Goal: Task Accomplishment & Management: Use online tool/utility

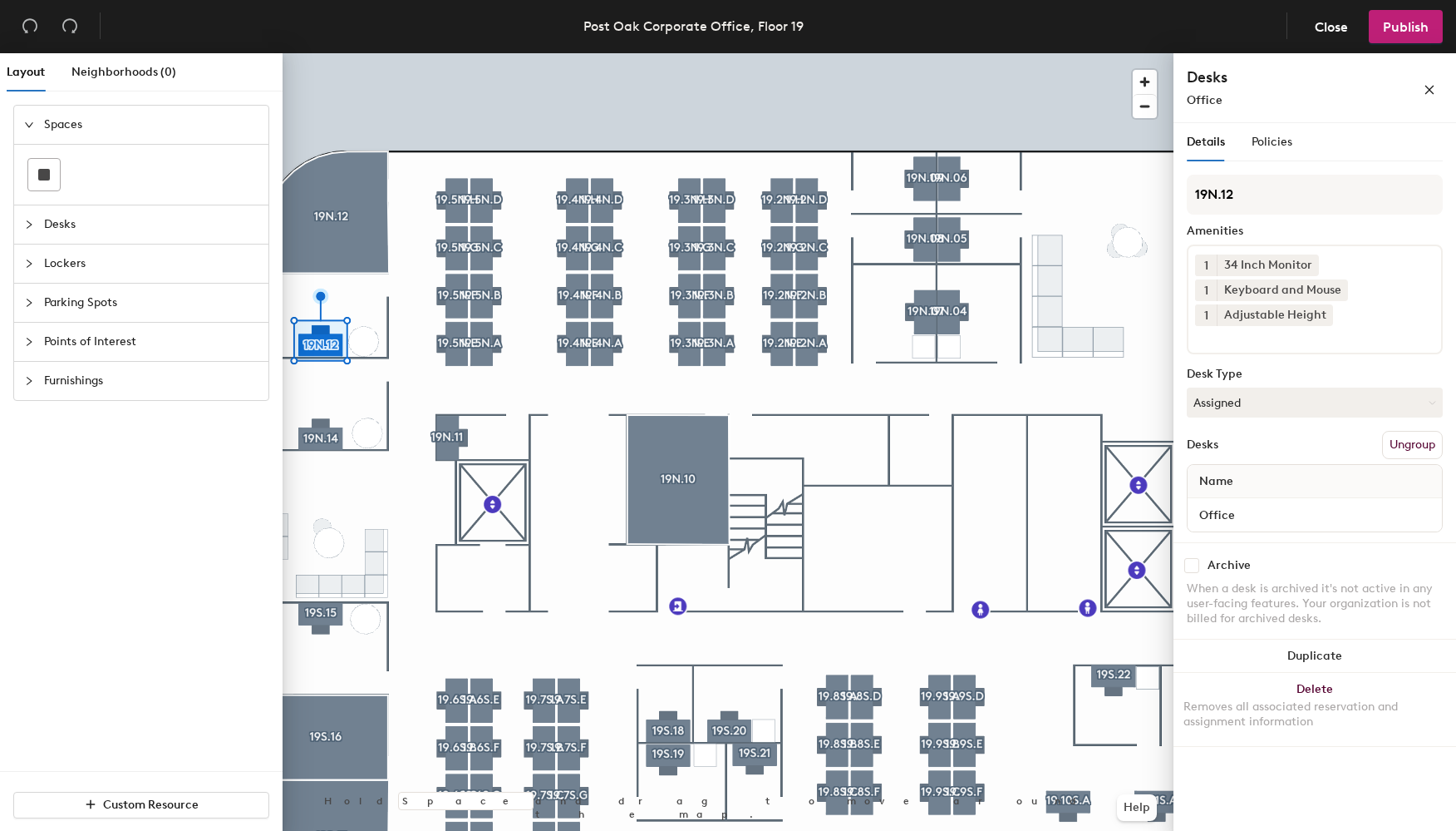
click at [320, 54] on div at bounding box center [728, 54] width 891 height 0
click at [26, 220] on icon "collapsed" at bounding box center [29, 224] width 10 height 10
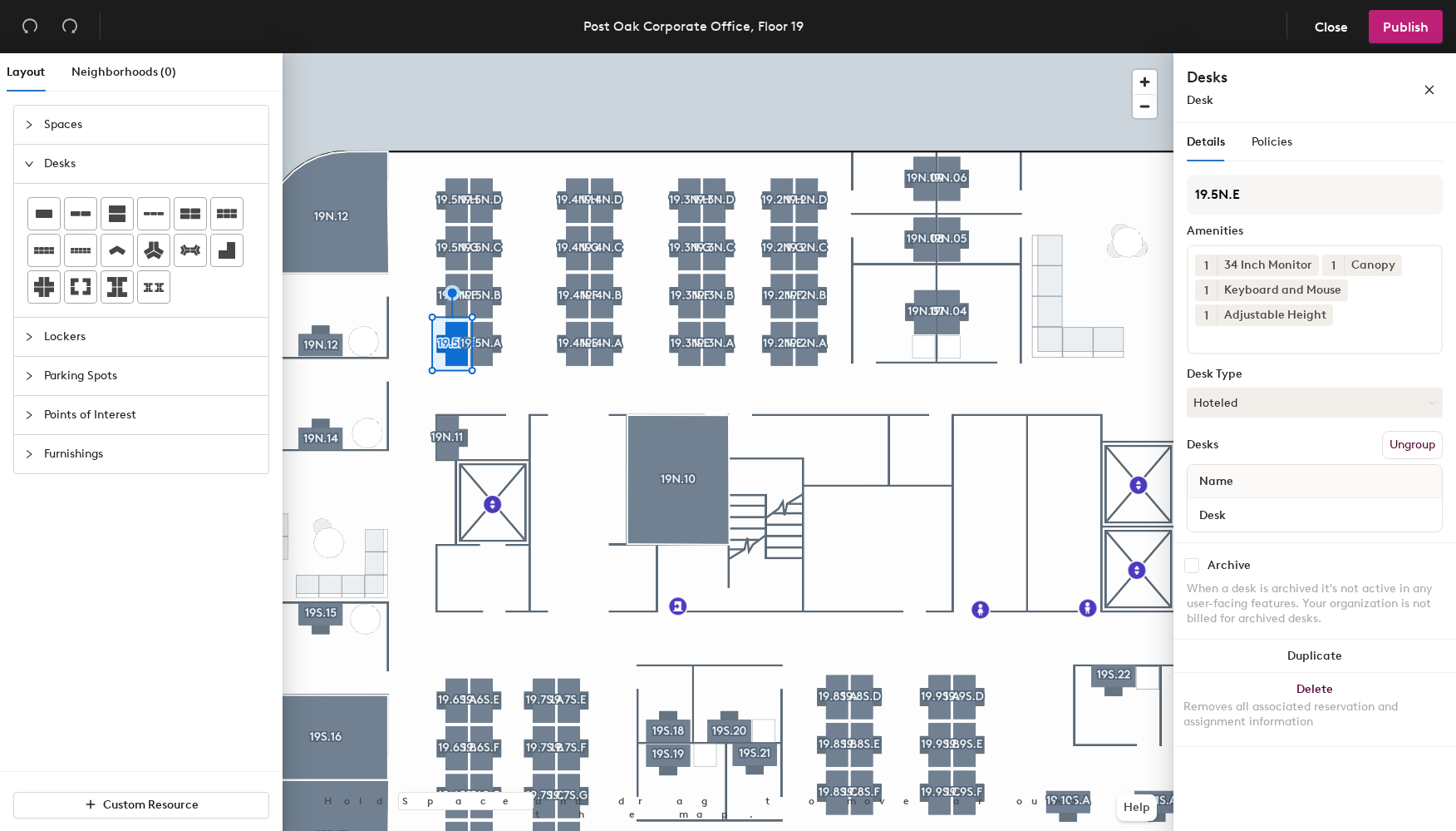
click at [439, 54] on div at bounding box center [728, 54] width 891 height 0
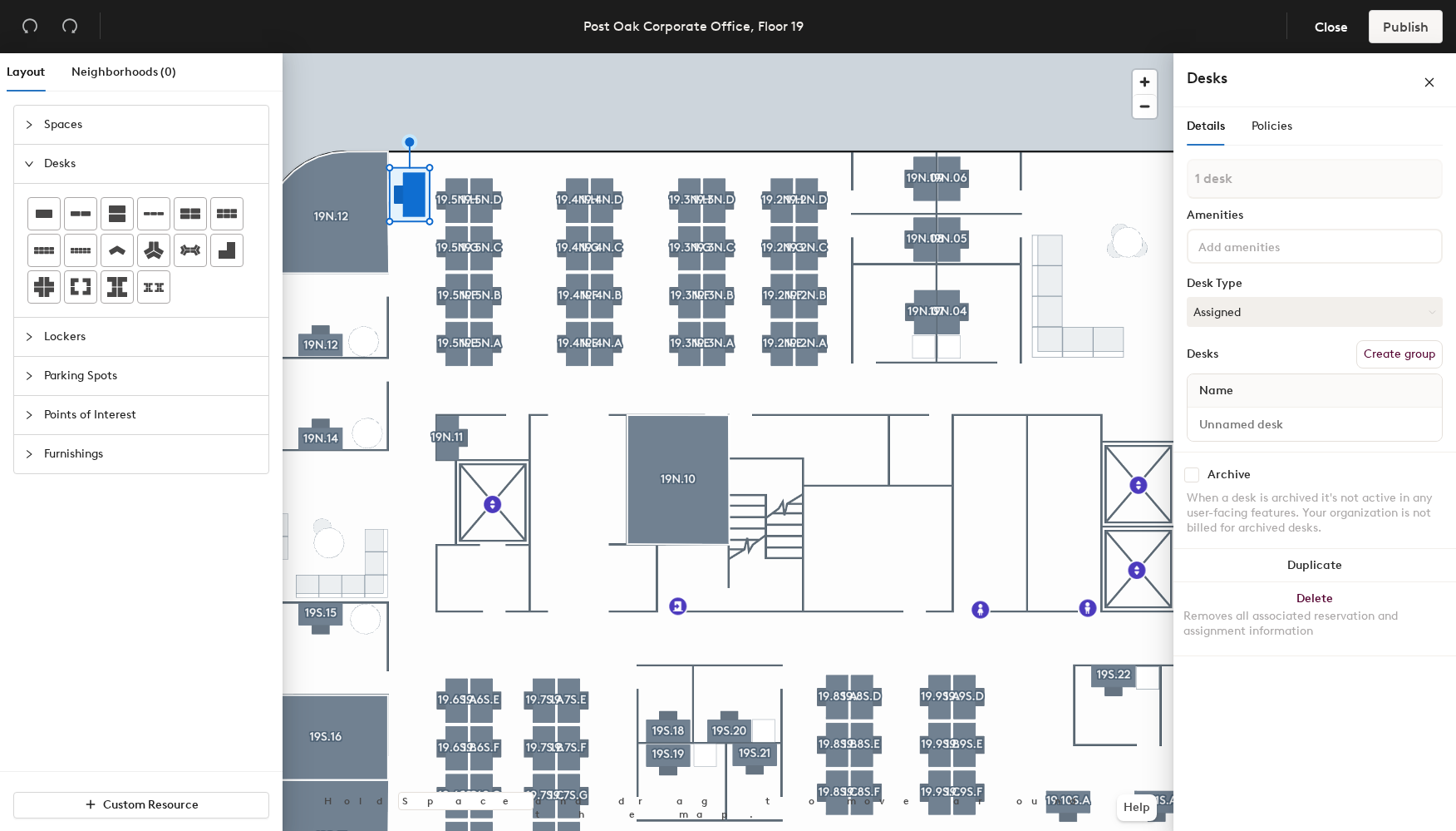
click at [453, 54] on div at bounding box center [728, 54] width 891 height 0
click at [335, 54] on div at bounding box center [728, 54] width 891 height 0
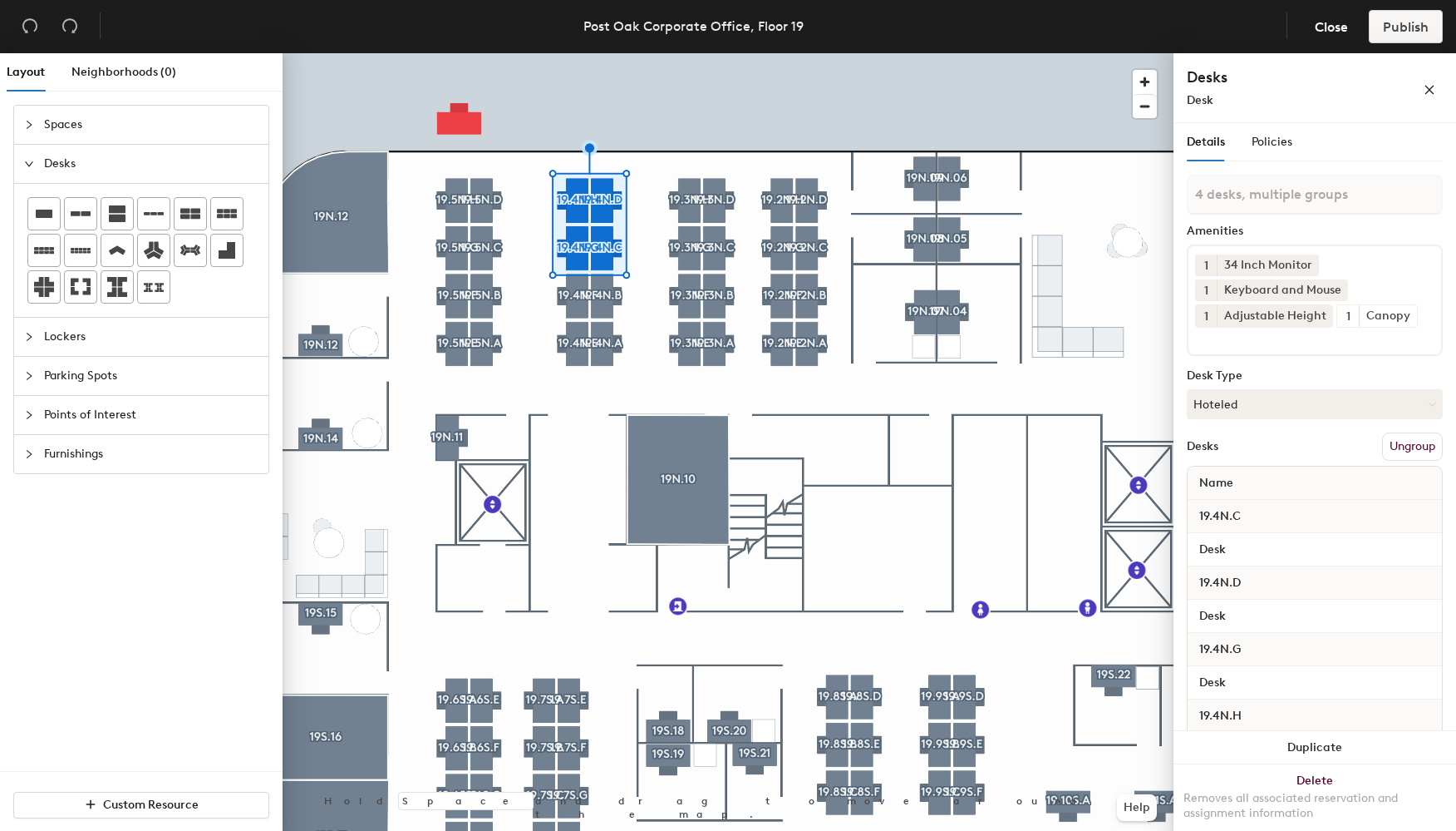
click at [650, 54] on div at bounding box center [728, 54] width 891 height 0
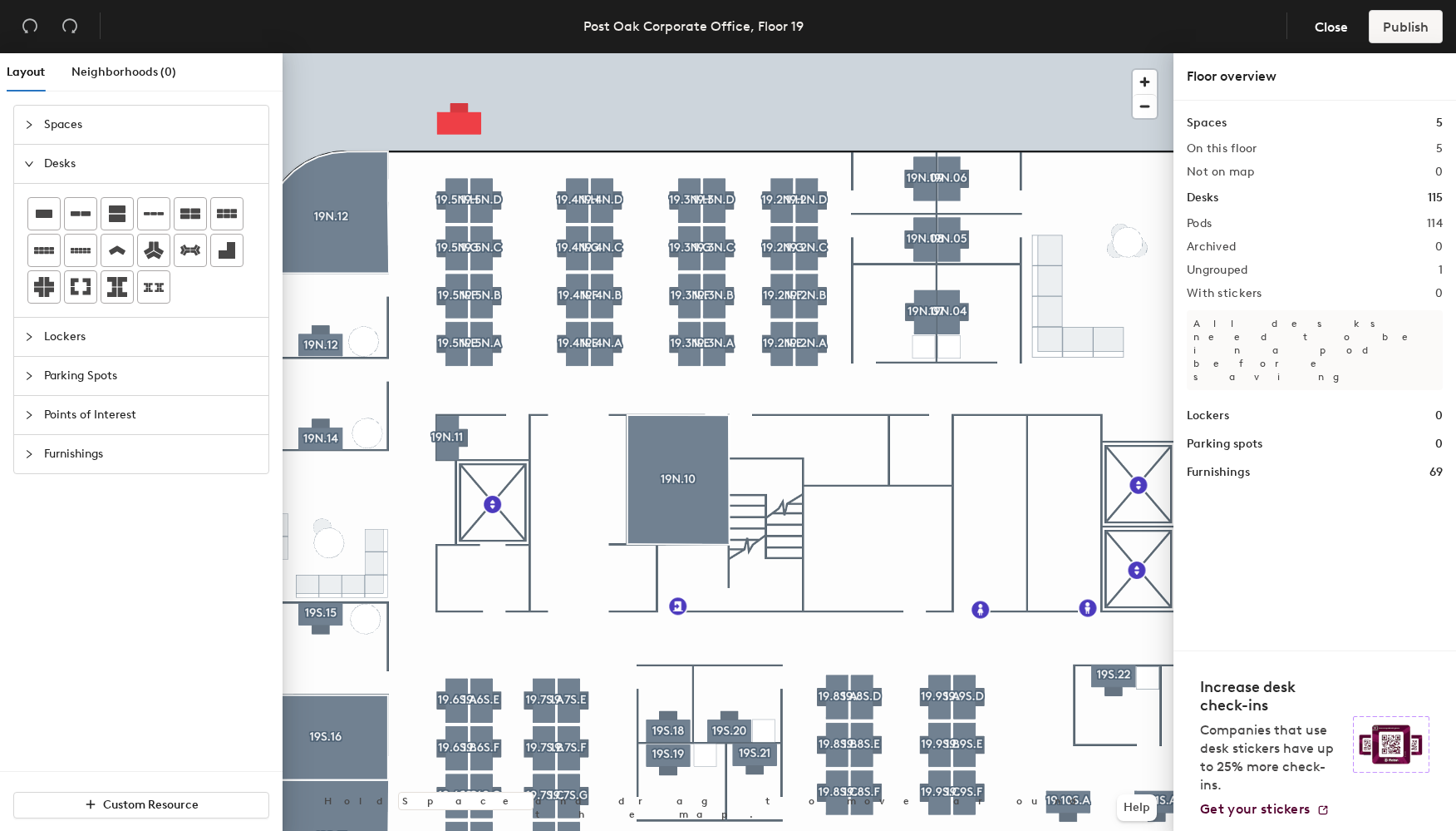
click at [573, 54] on div at bounding box center [728, 54] width 891 height 0
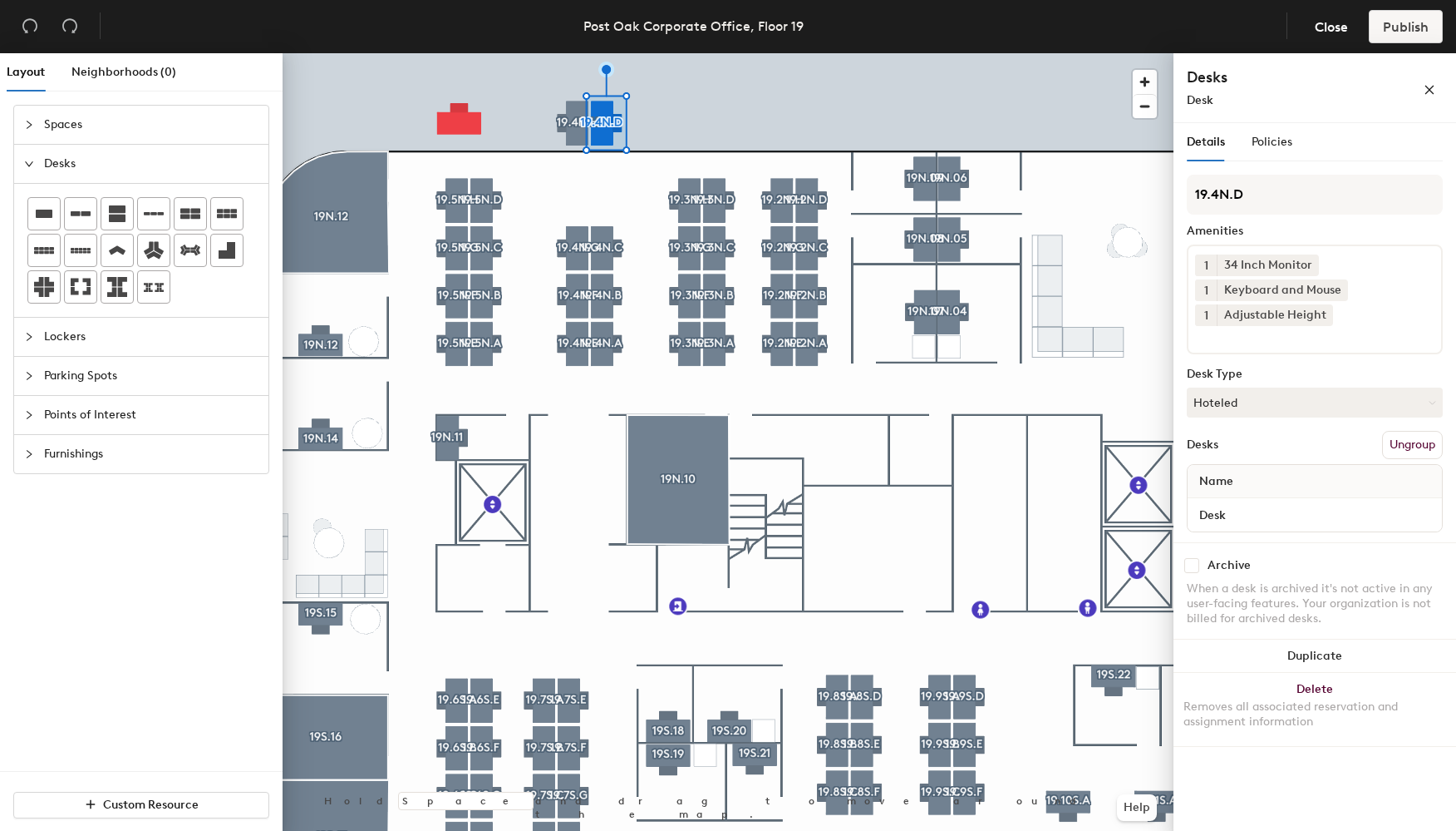
click at [581, 54] on div at bounding box center [728, 54] width 891 height 0
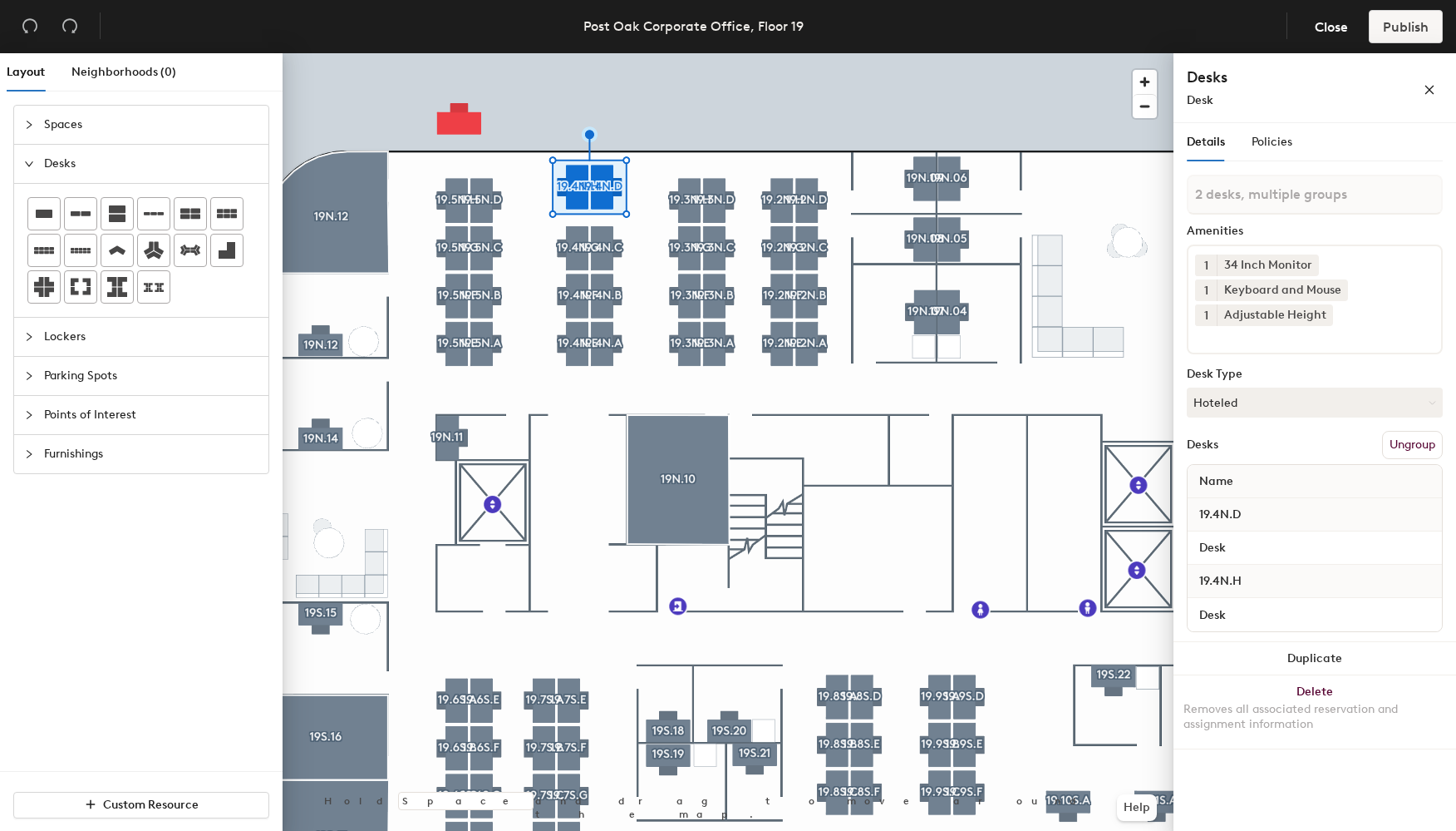
click at [685, 54] on div at bounding box center [728, 54] width 891 height 0
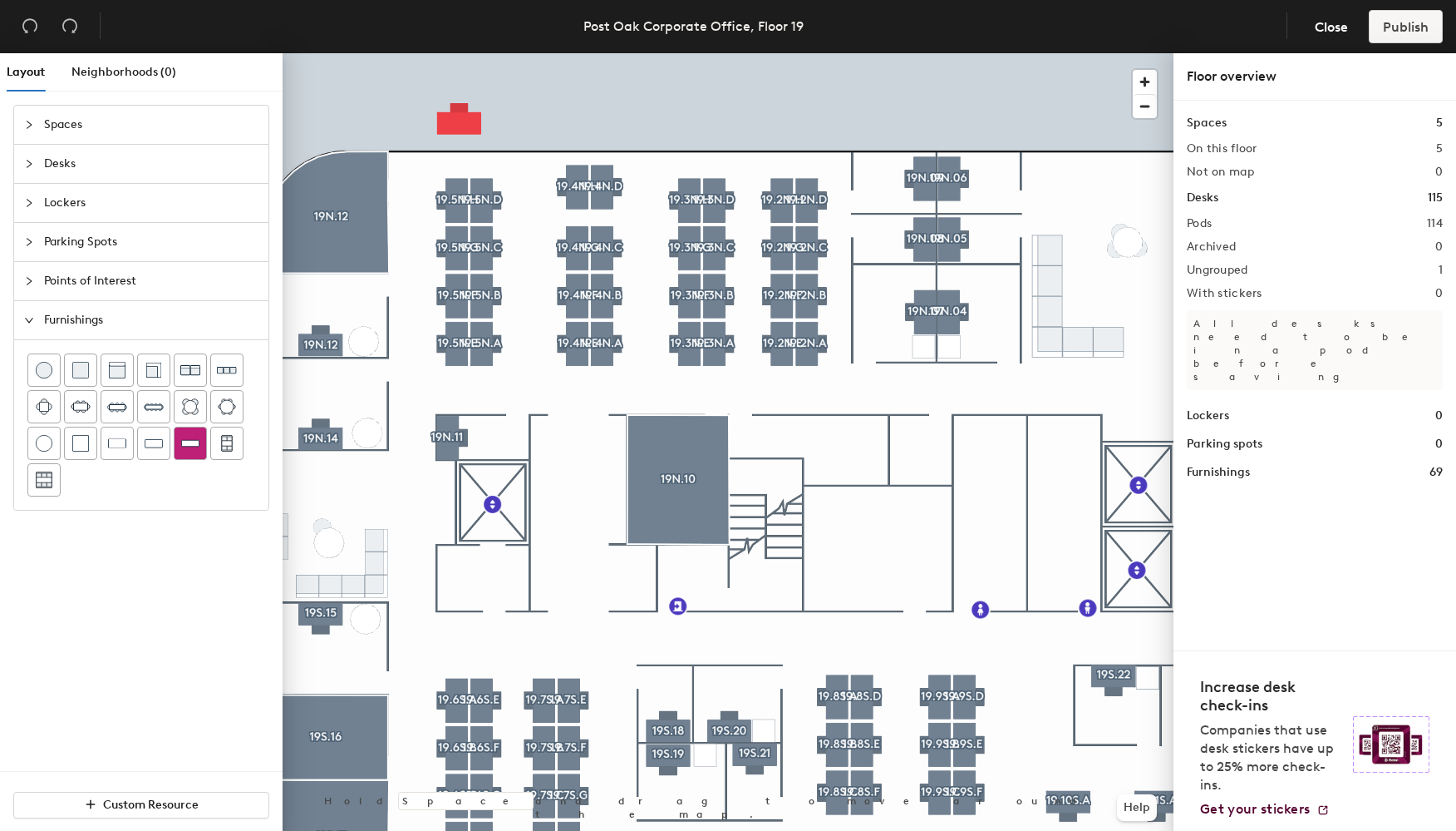
click at [184, 443] on img at bounding box center [190, 442] width 19 height 17
click at [490, 379] on div "Layout Neighborhoods (0) Spaces Desks Lockers Parking Spots Points of Interest …" at bounding box center [728, 445] width 1456 height 784
click at [549, 54] on div at bounding box center [728, 54] width 891 height 0
click at [550, 54] on div at bounding box center [728, 54] width 891 height 0
drag, startPoint x: 188, startPoint y: 445, endPoint x: 263, endPoint y: 366, distance: 108.9
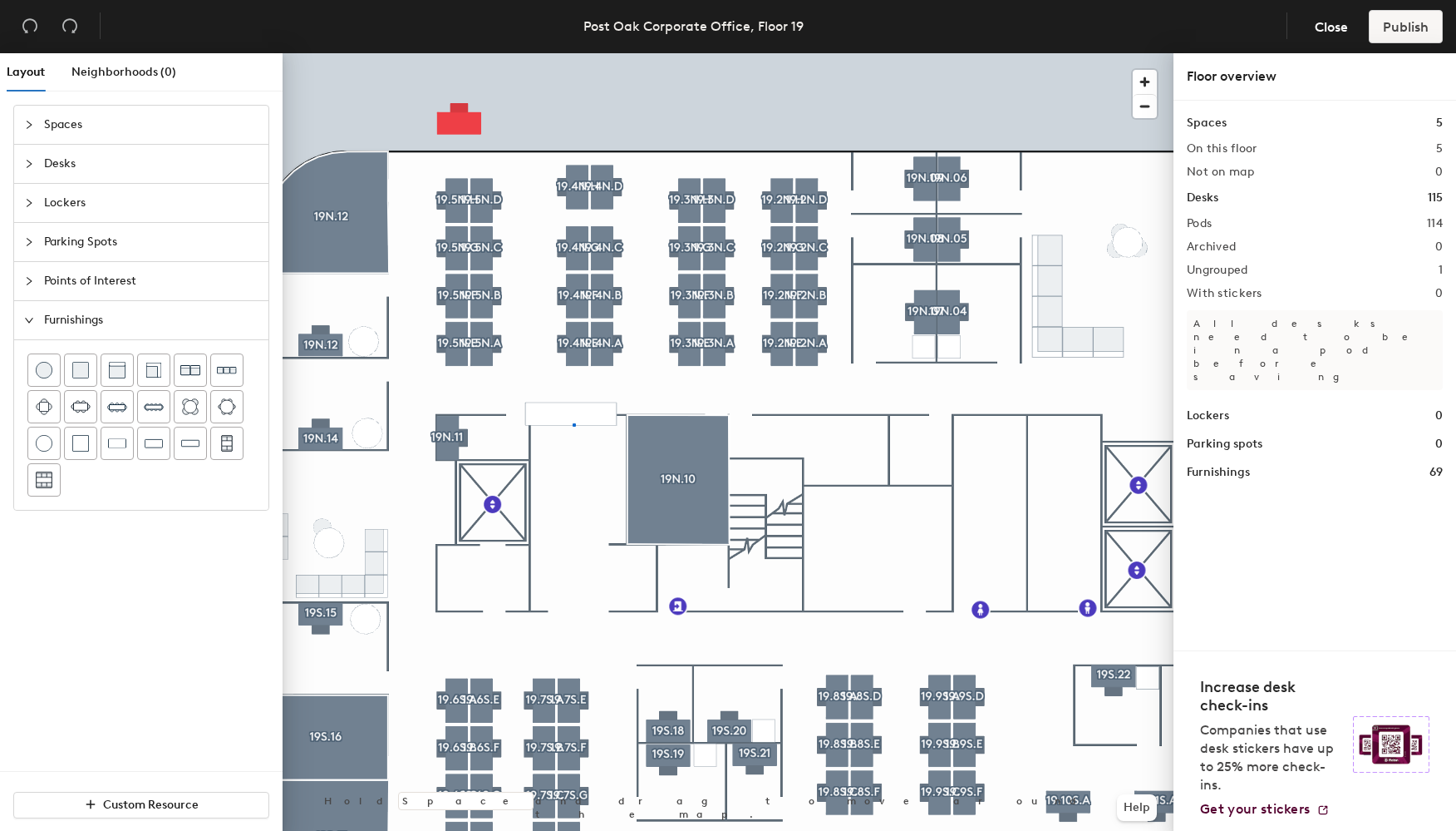
click at [573, 54] on div at bounding box center [728, 54] width 891 height 0
click at [574, 54] on div at bounding box center [728, 54] width 891 height 0
click at [586, 54] on div at bounding box center [728, 54] width 891 height 0
click at [577, 54] on div at bounding box center [728, 54] width 891 height 0
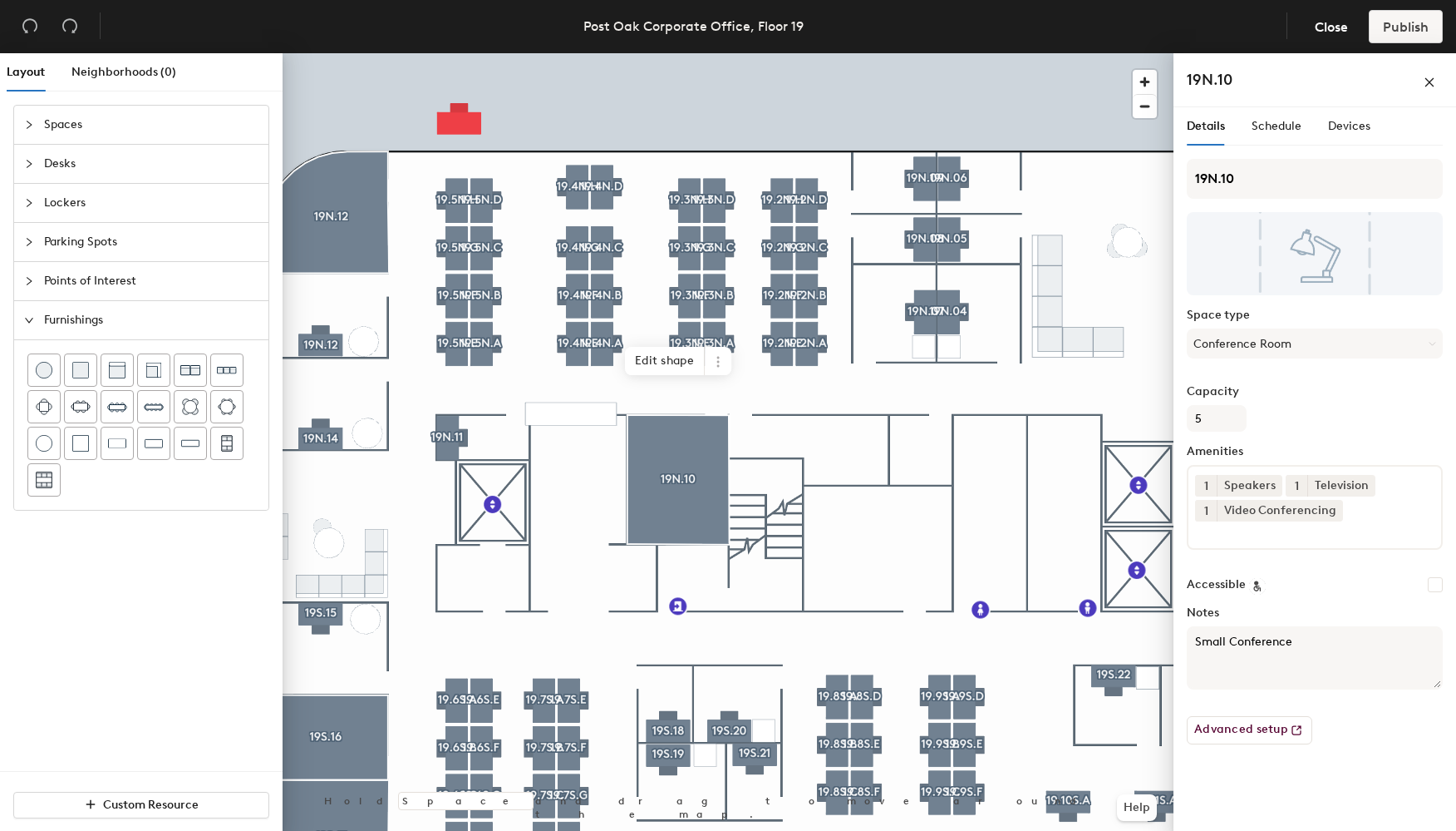
click at [604, 54] on div at bounding box center [728, 54] width 891 height 0
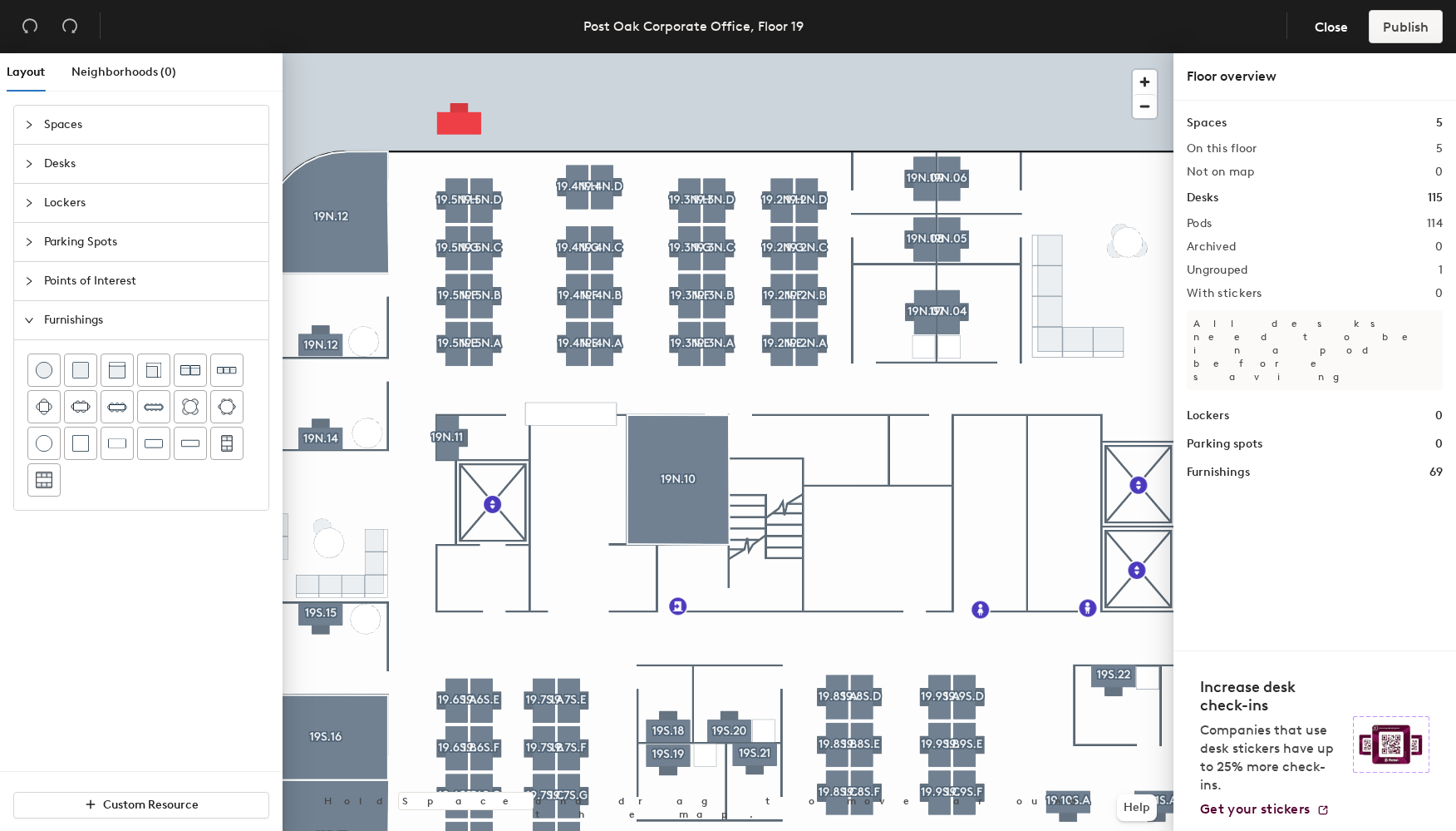
click at [559, 54] on div at bounding box center [728, 54] width 891 height 0
click at [1327, 27] on span "Close" at bounding box center [1331, 27] width 33 height 16
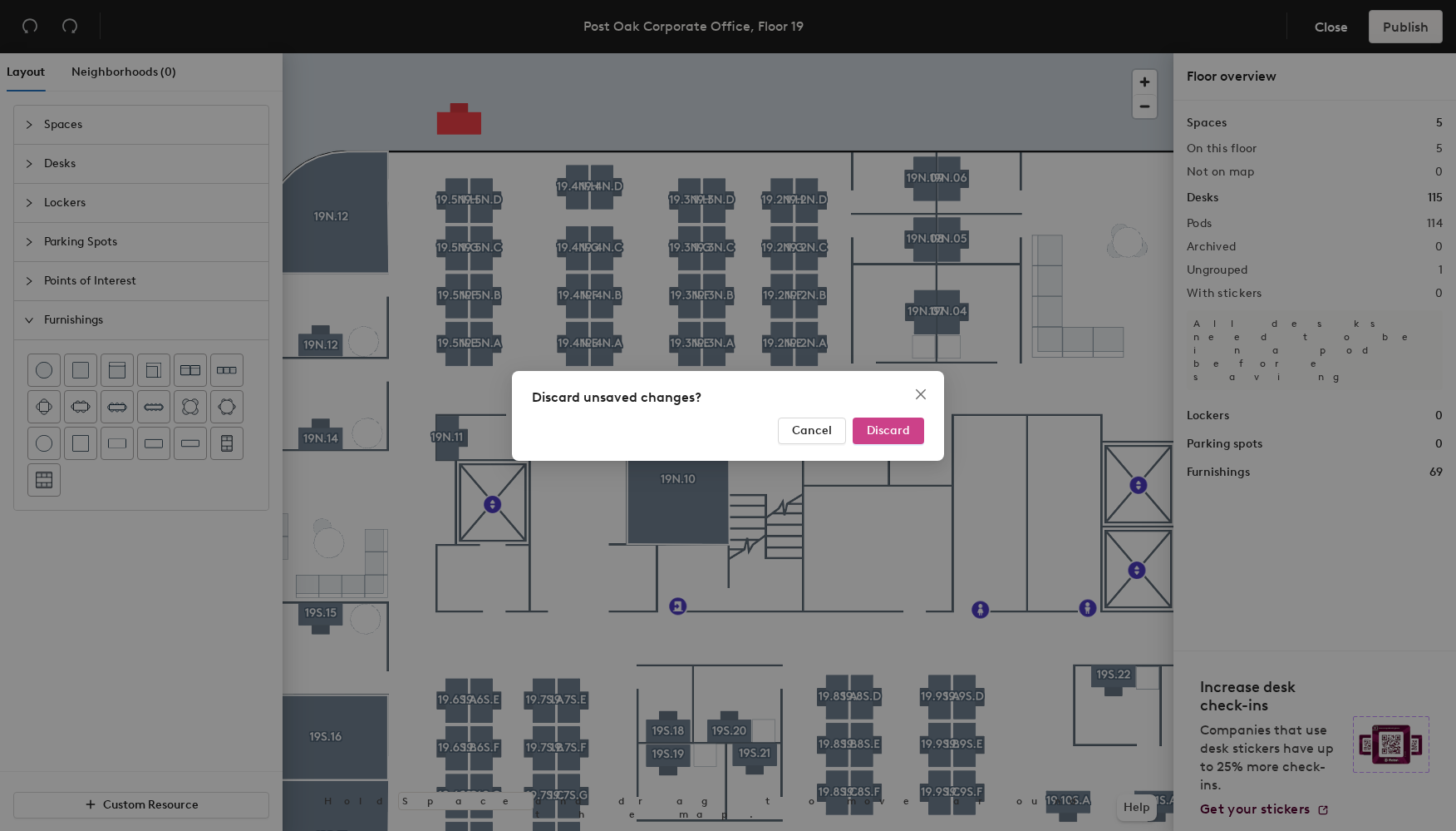
click at [877, 434] on span "Discard" at bounding box center [888, 430] width 43 height 15
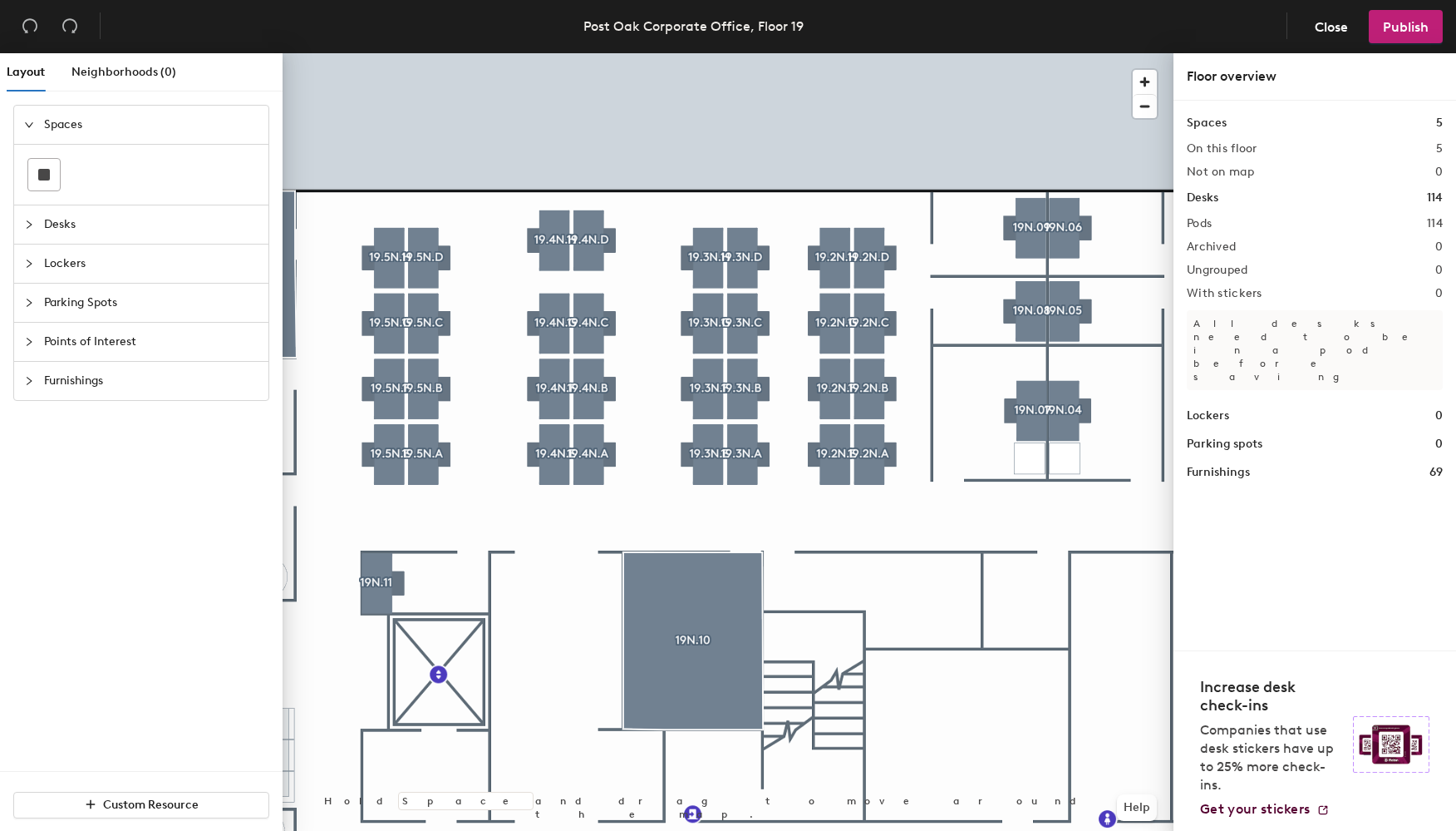
click at [29, 383] on icon "collapsed" at bounding box center [29, 381] width 10 height 10
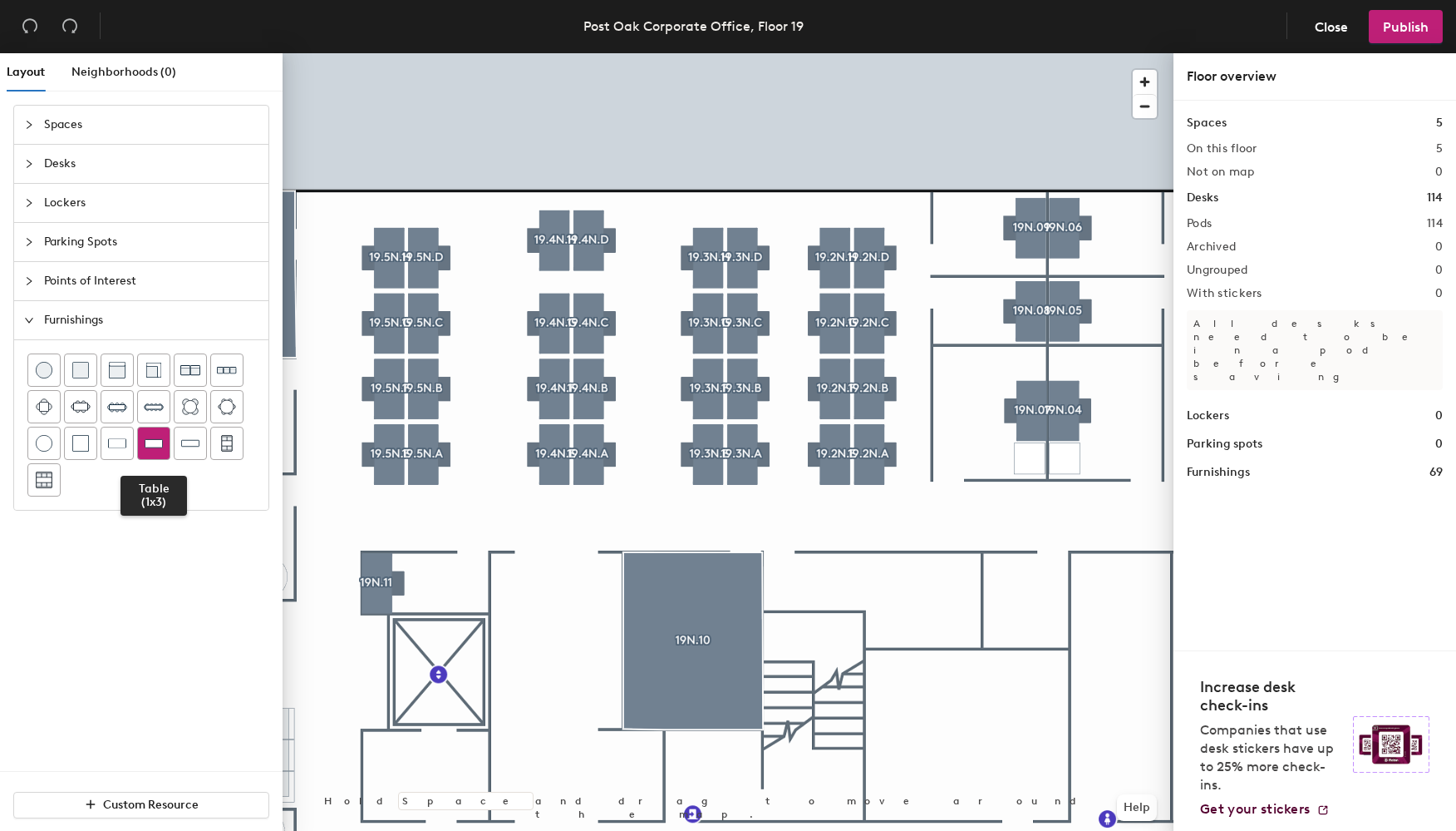
click at [140, 445] on div at bounding box center [154, 443] width 31 height 31
click at [1145, 77] on span "button" at bounding box center [1144, 82] width 24 height 24
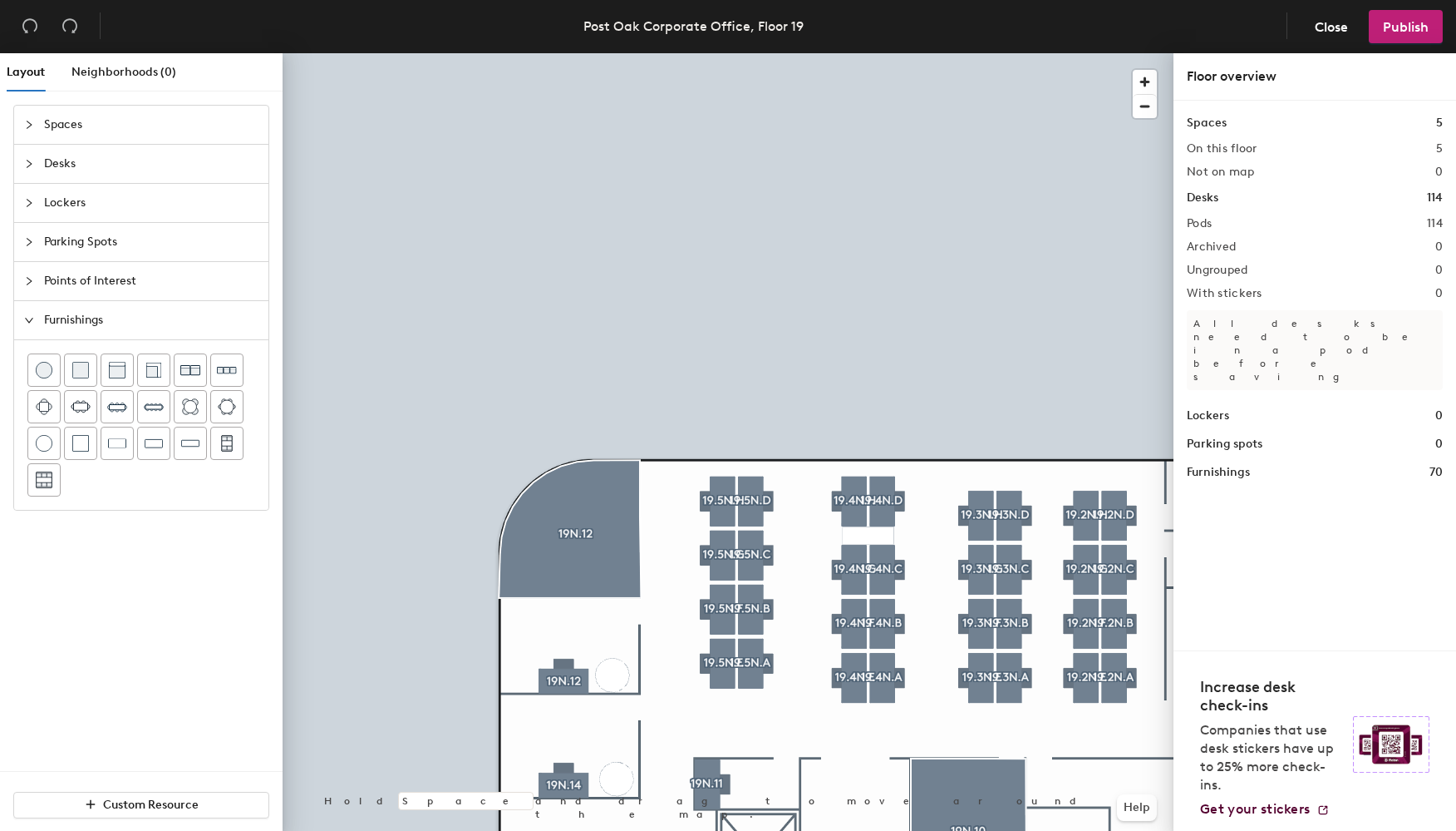
click at [540, 54] on div at bounding box center [728, 54] width 891 height 0
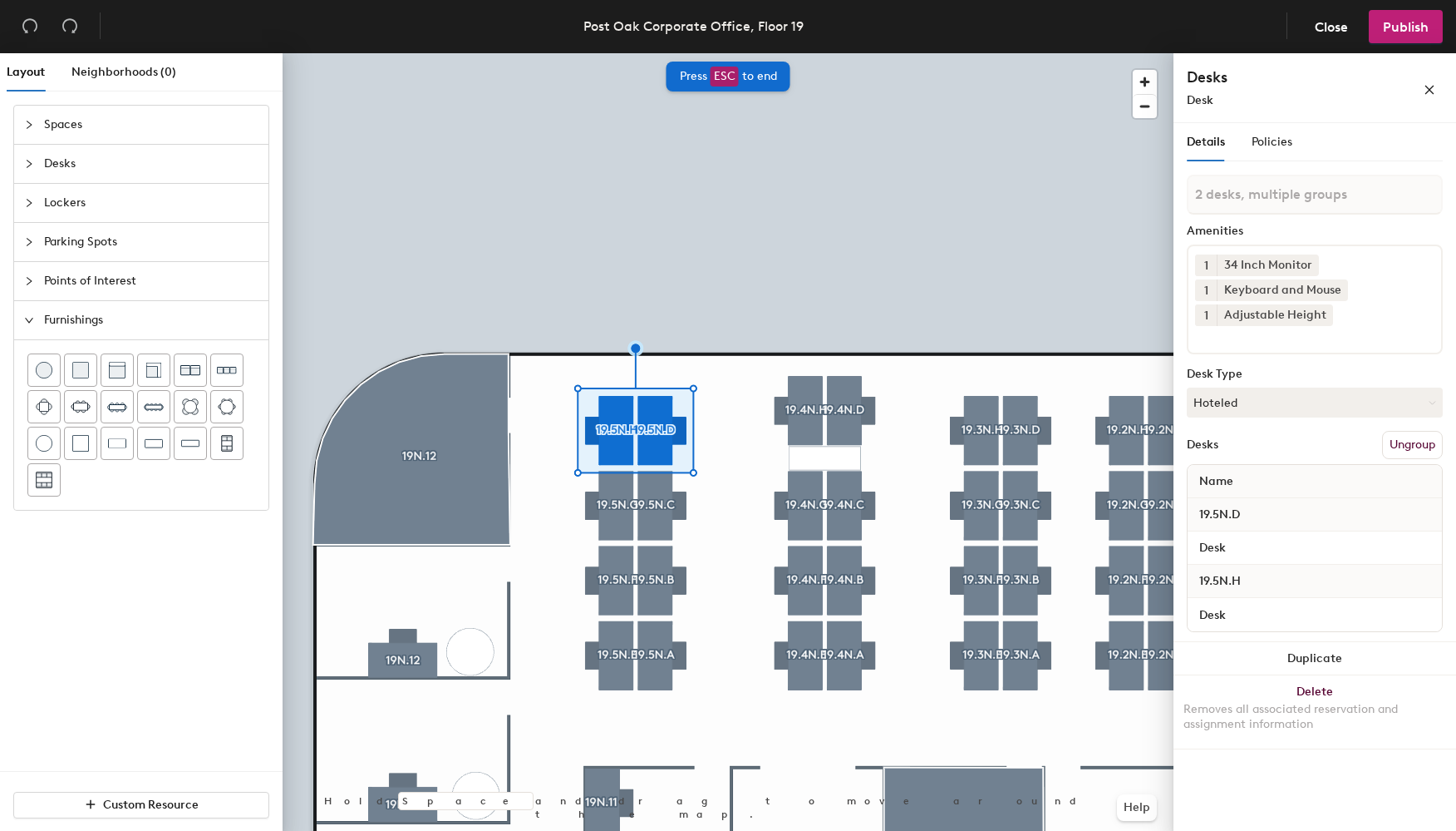
type input "2 desks"
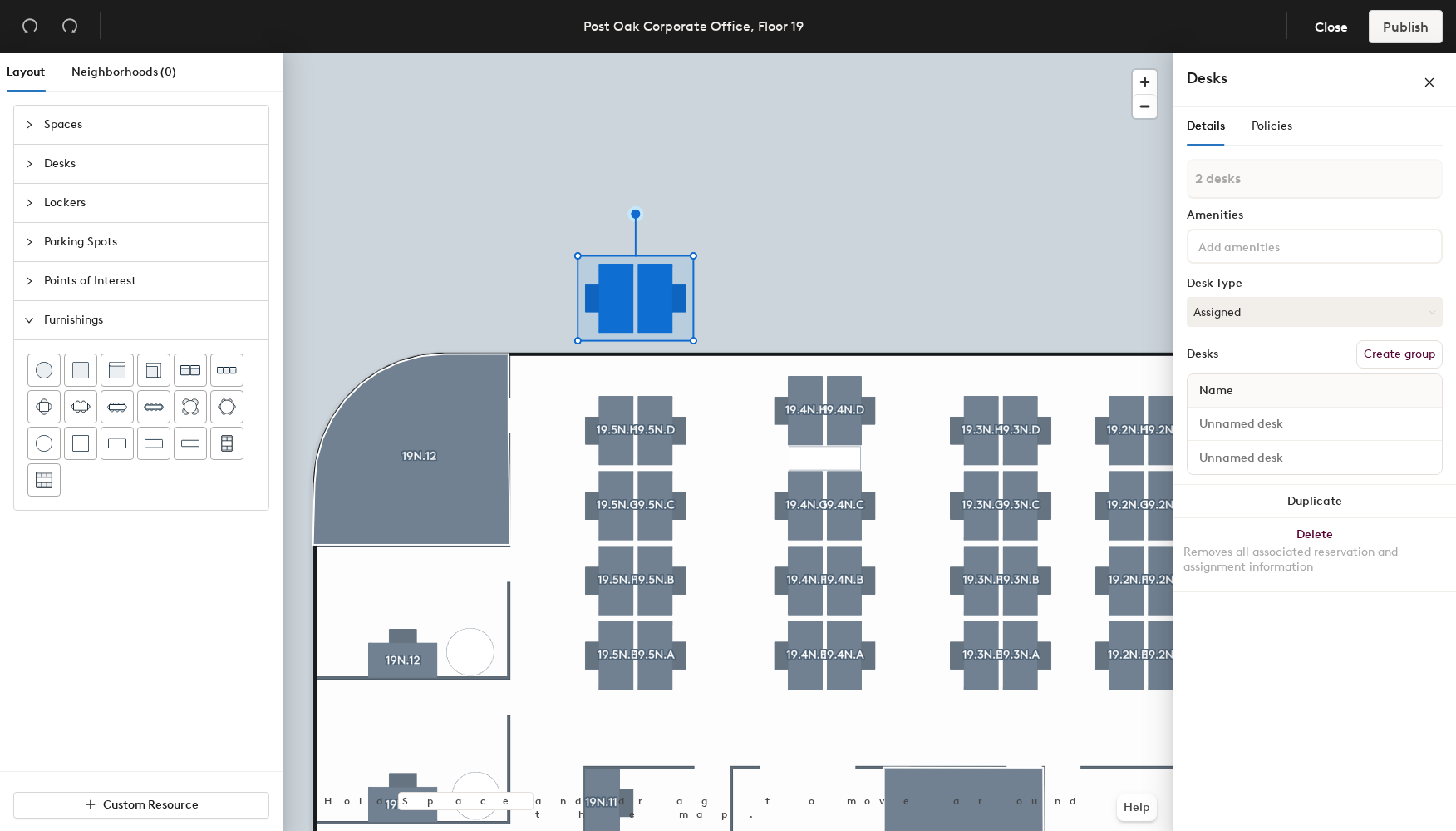
click at [497, 54] on div at bounding box center [728, 54] width 891 height 0
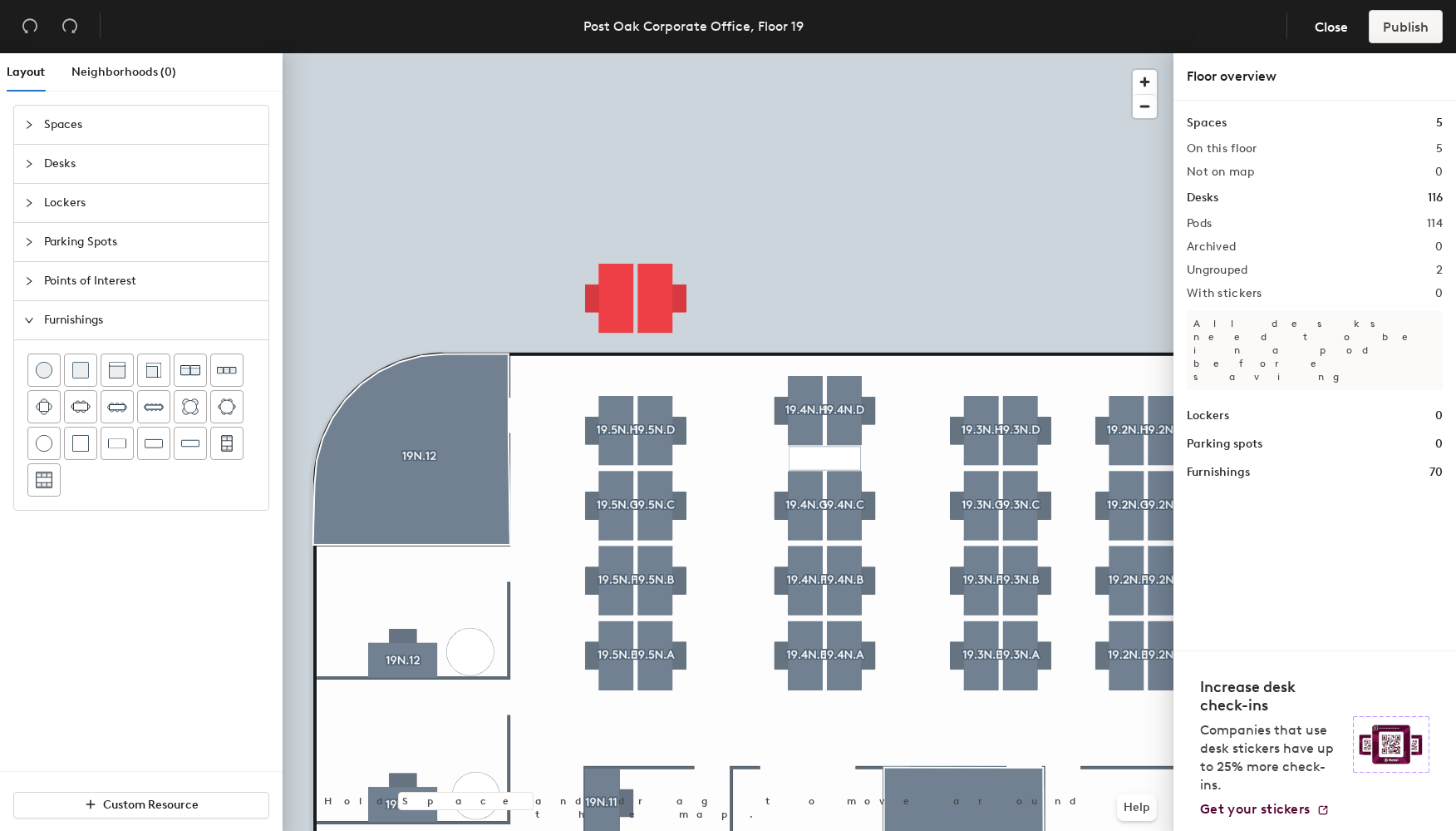
click at [575, 54] on div at bounding box center [728, 54] width 891 height 0
click at [544, 54] on div at bounding box center [728, 54] width 891 height 0
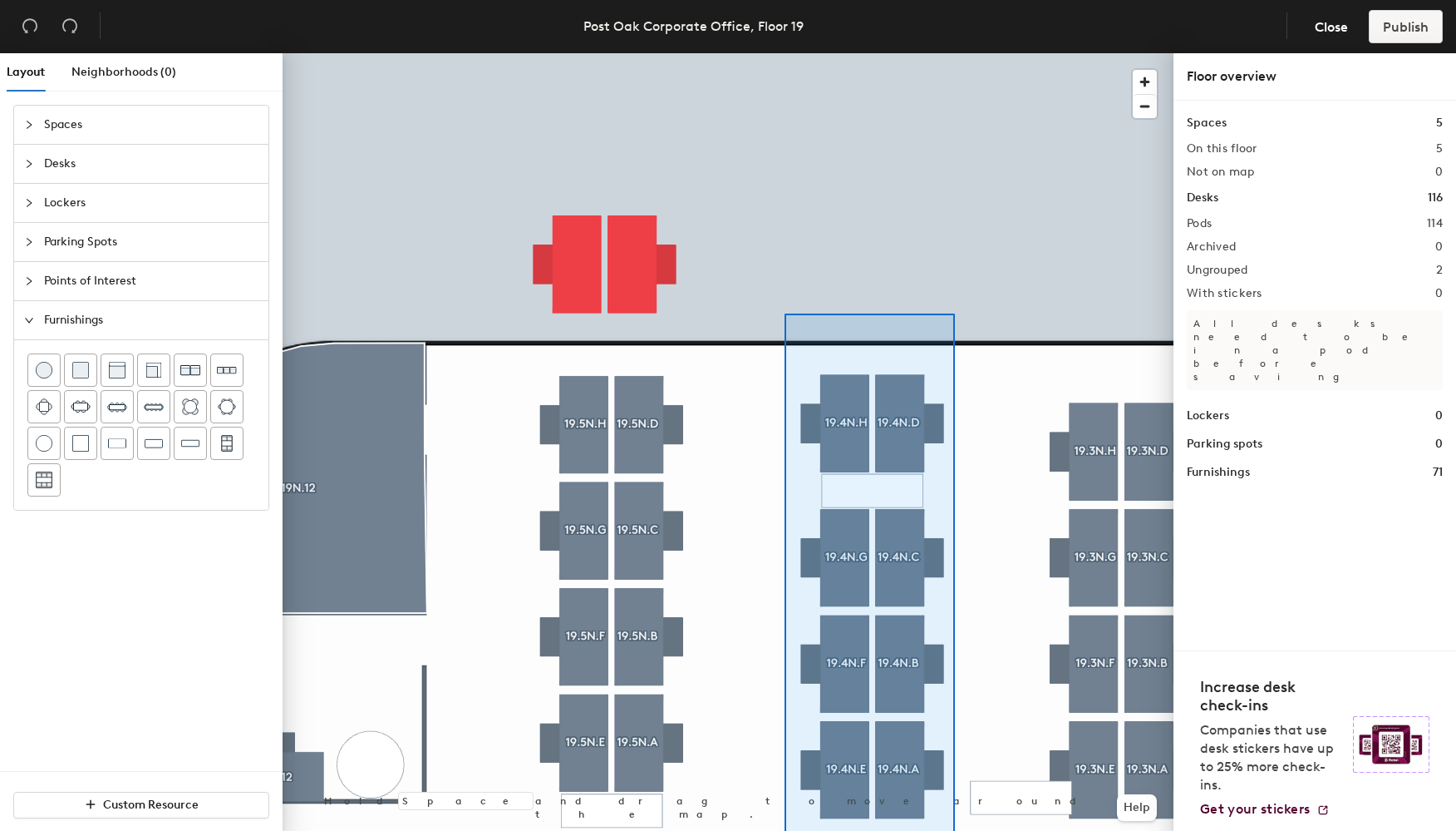
click at [955, 830] on html "Skip navigation Schedule Office People Analytics Visits Deliveries Services Man…" at bounding box center [728, 415] width 1456 height 831
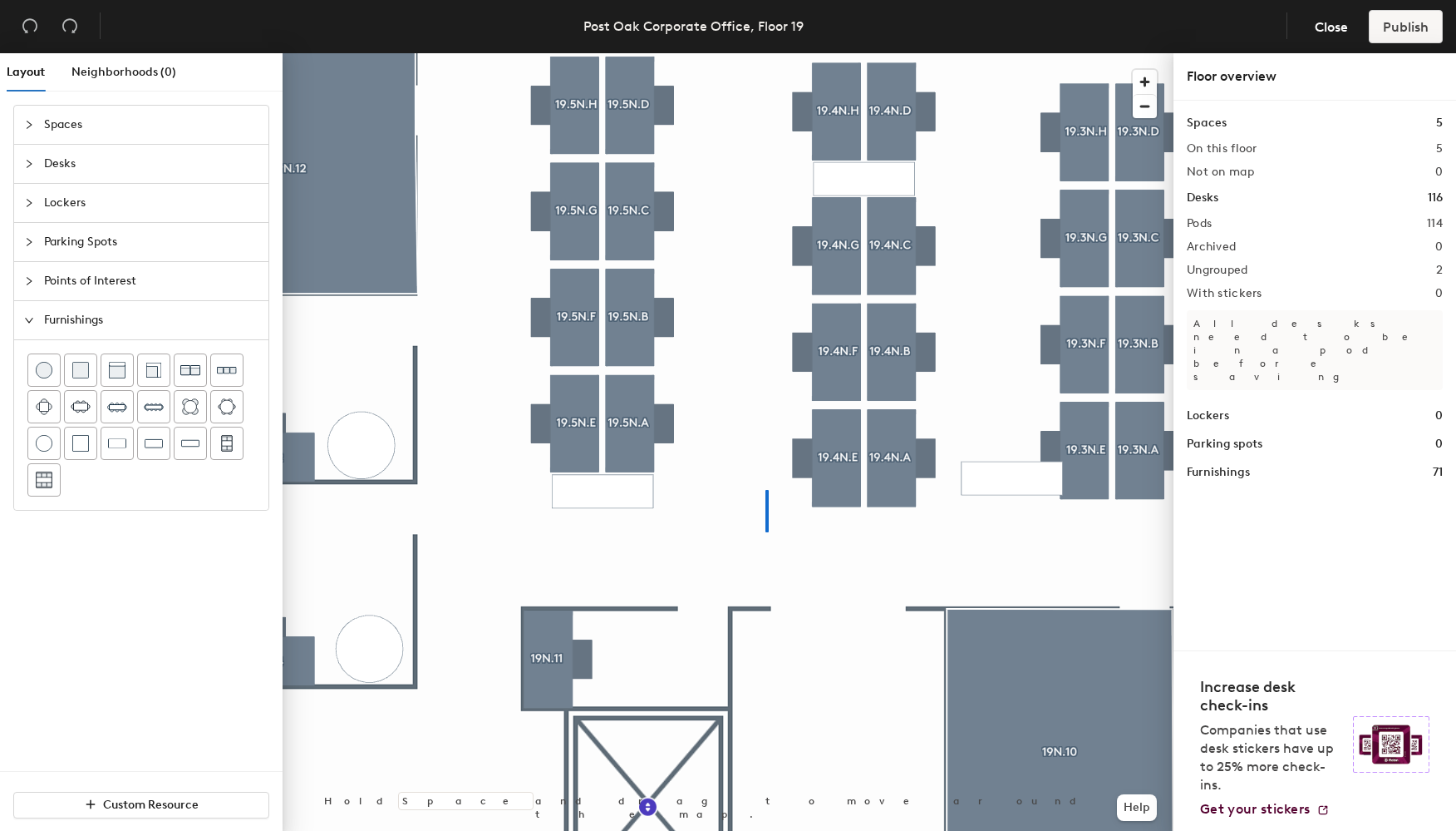
click at [765, 54] on div at bounding box center [728, 54] width 891 height 0
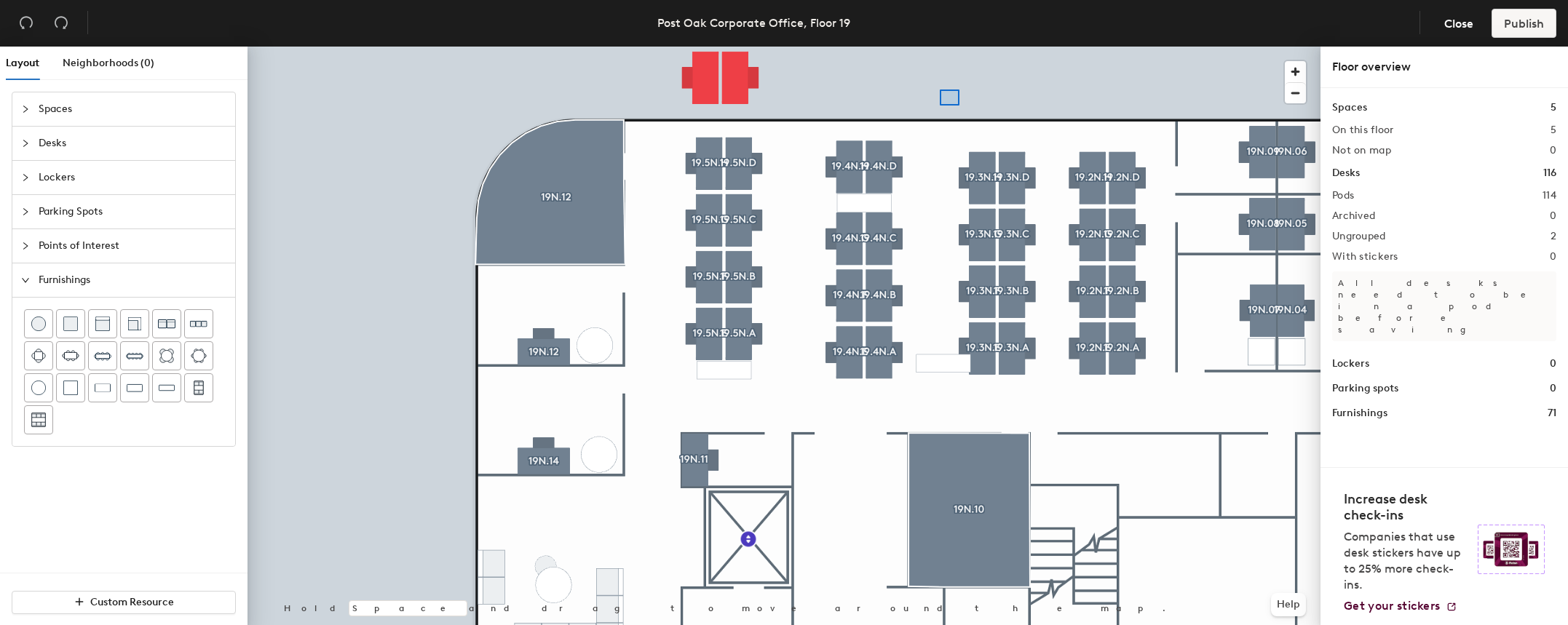
click at [944, 47] on div at bounding box center [784, 47] width 1073 height 0
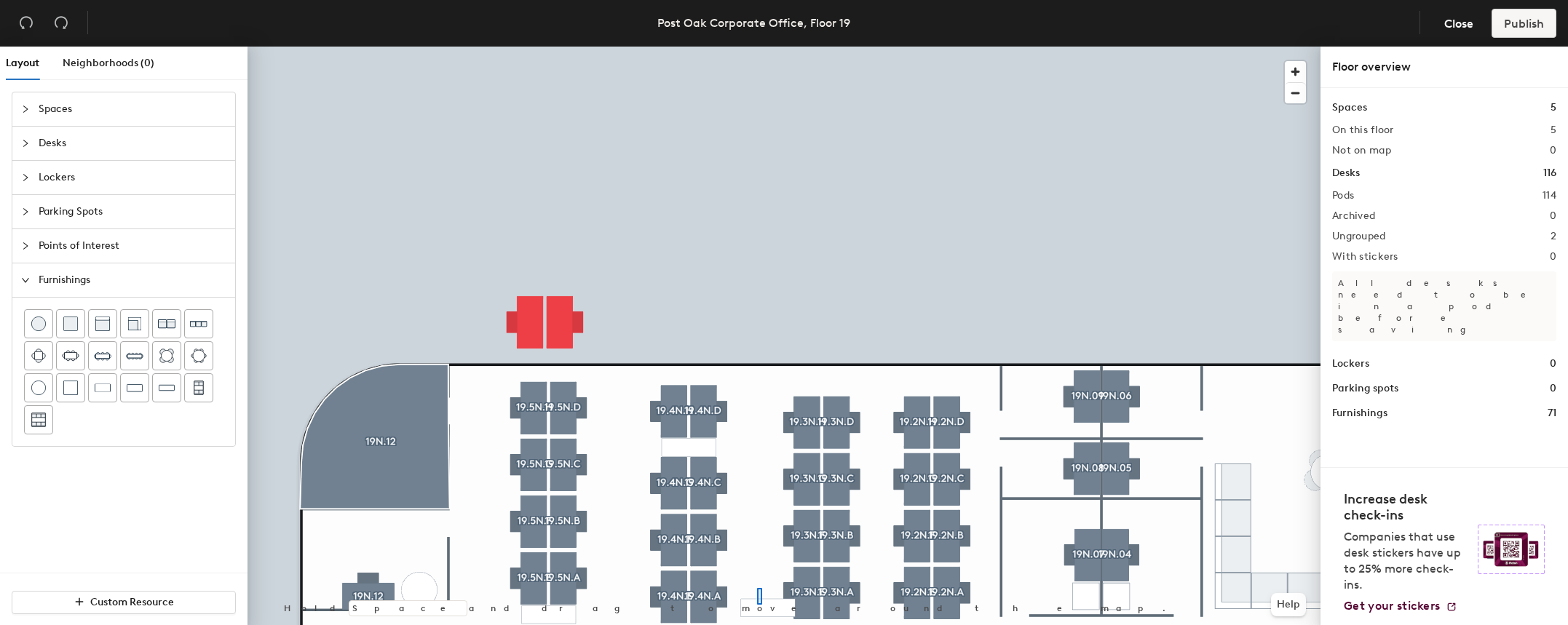
click at [758, 47] on div at bounding box center [784, 47] width 1073 height 0
click at [808, 625] on html "Skip navigation Schedule Office People Analytics Visits Deliveries Services Man…" at bounding box center [784, 312] width 1568 height 625
click at [624, 605] on div at bounding box center [688, 605] width 129 height 3
click at [630, 47] on div at bounding box center [784, 47] width 1073 height 0
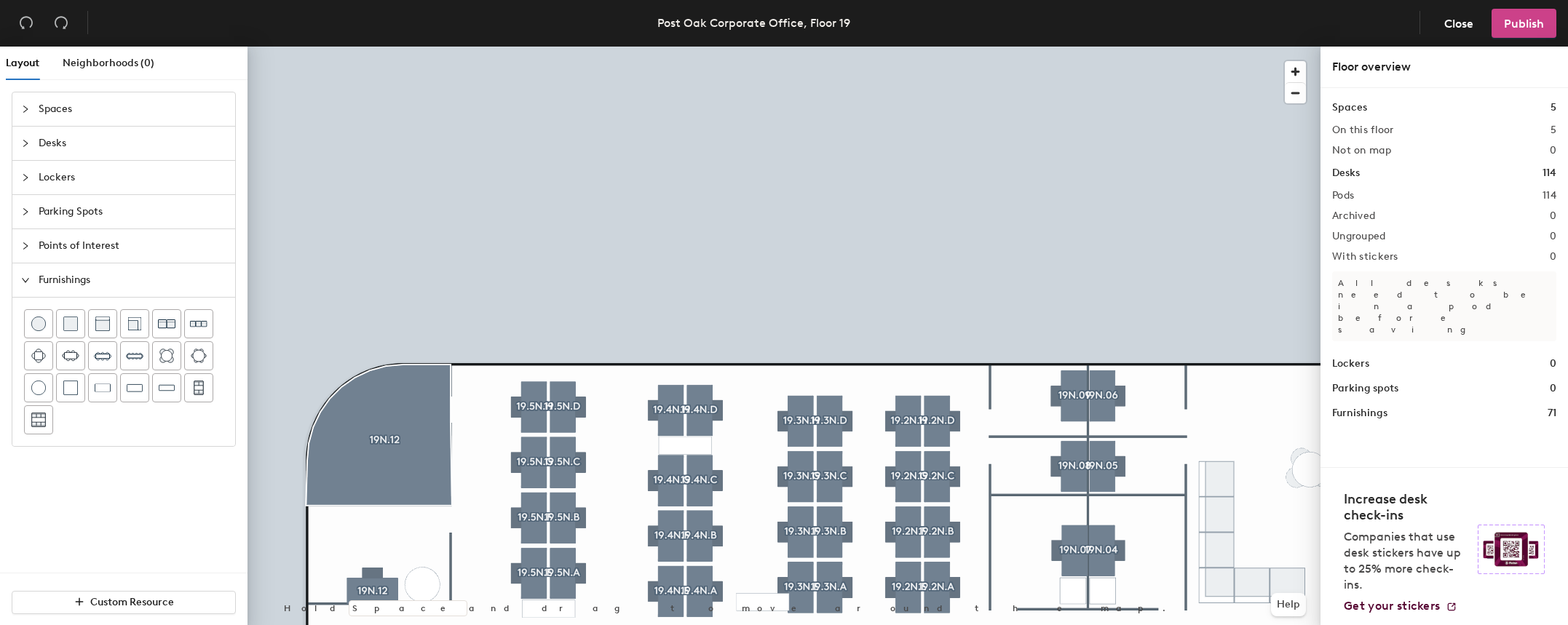
click at [1275, 22] on span "Publish" at bounding box center [1524, 24] width 40 height 14
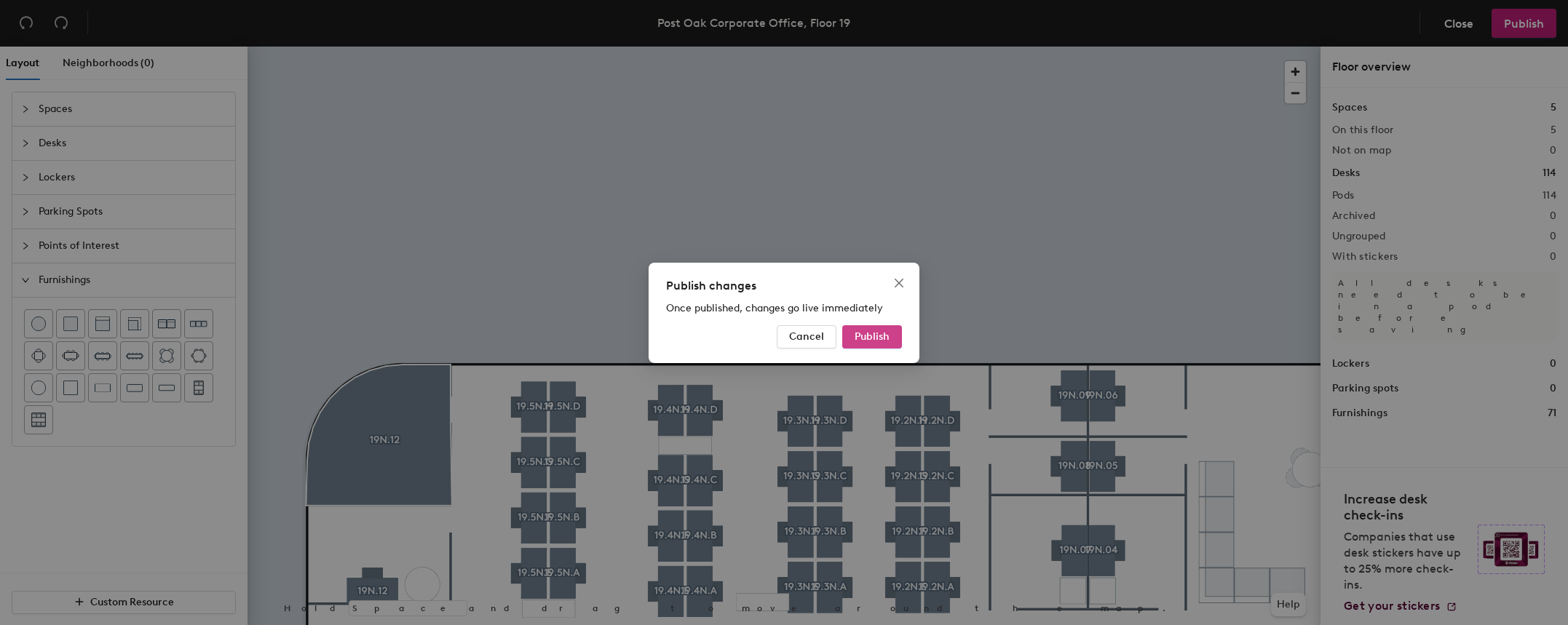
click at [886, 334] on span "Publish" at bounding box center [872, 336] width 35 height 13
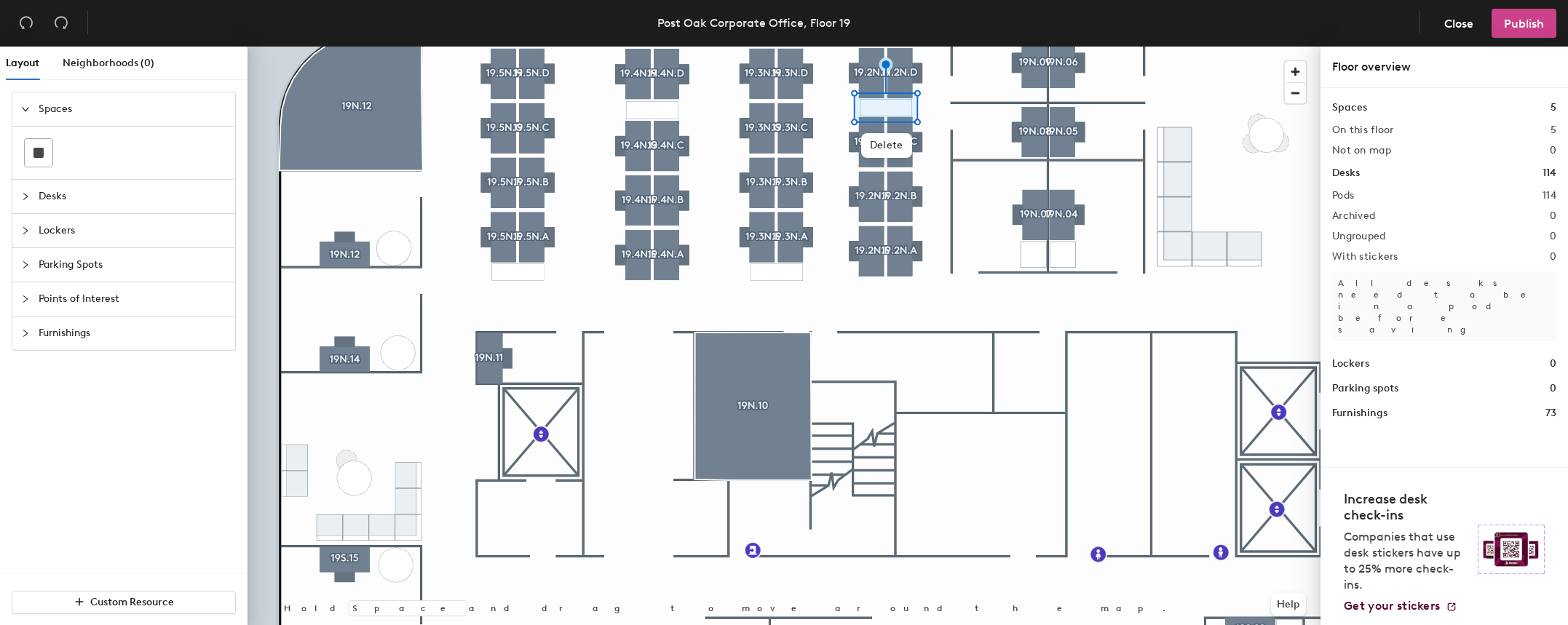
click at [1521, 17] on span "Publish" at bounding box center [1524, 24] width 40 height 14
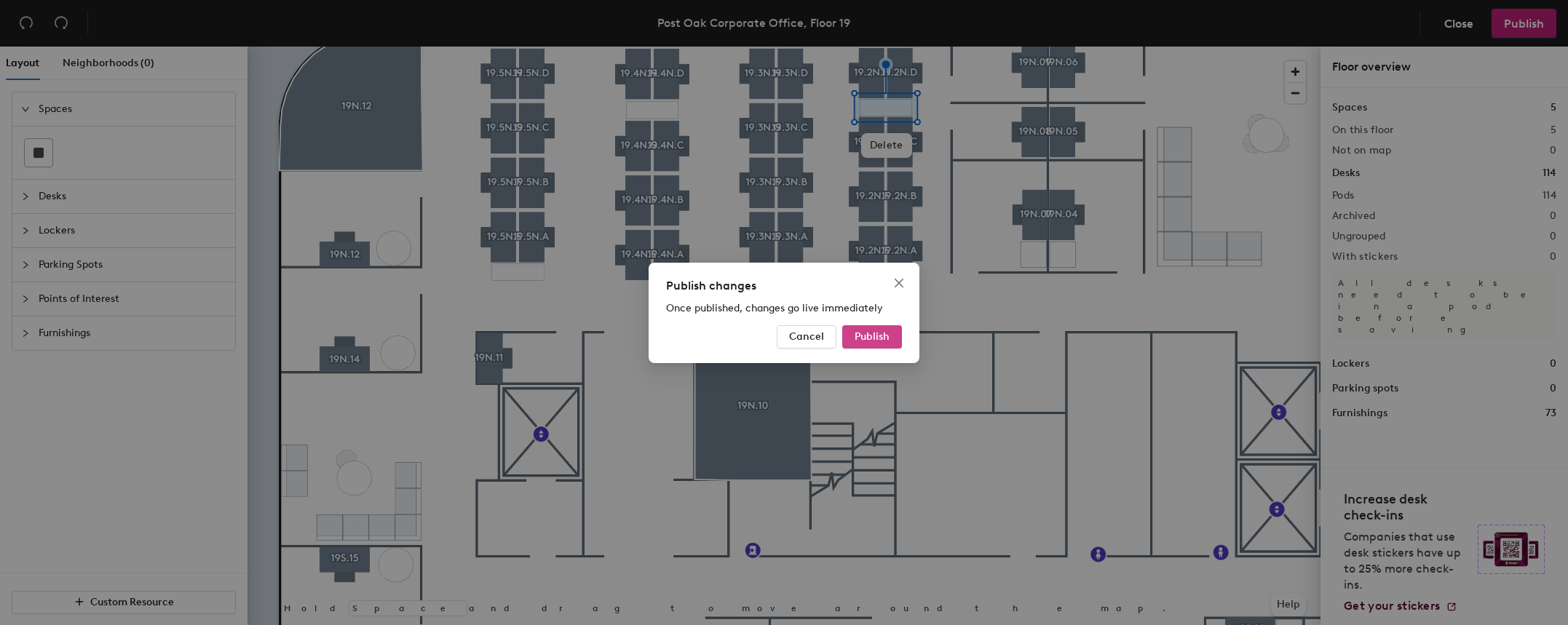
click at [900, 341] on button "Publish" at bounding box center [872, 336] width 60 height 23
